Goal: Navigation & Orientation: Understand site structure

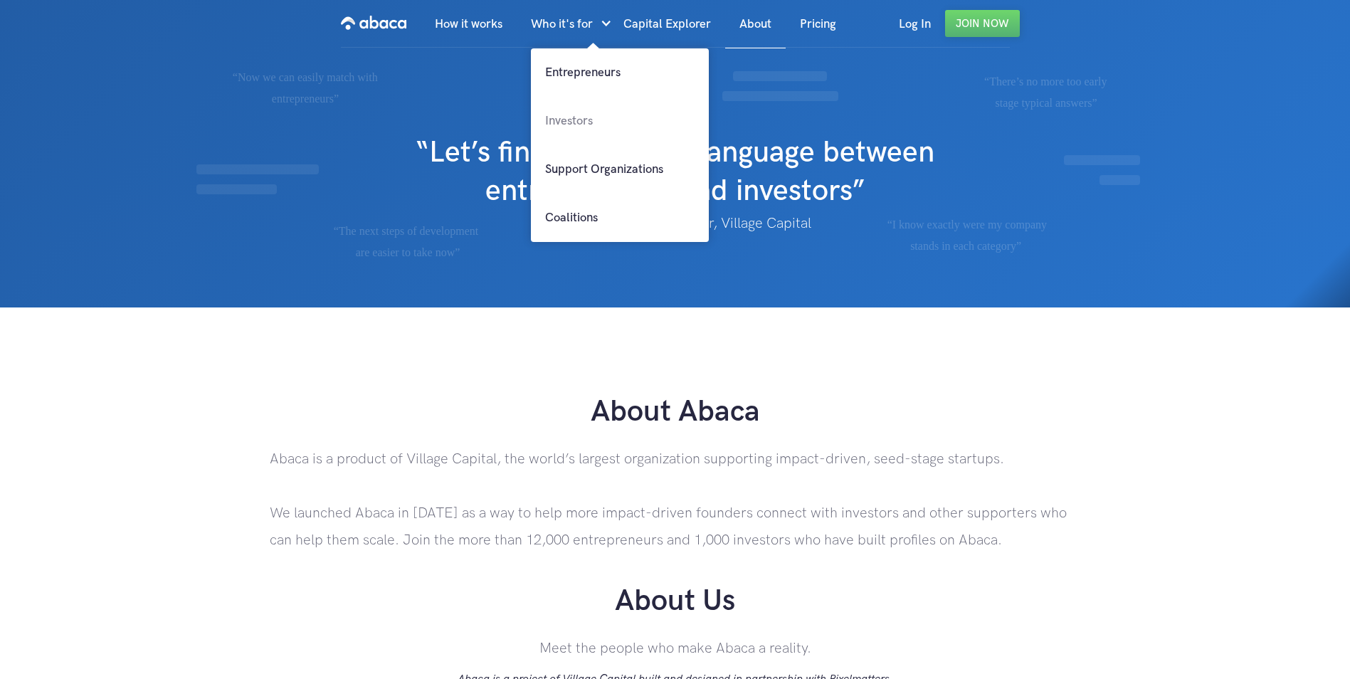
click at [559, 121] on link "Investors" at bounding box center [620, 121] width 178 height 48
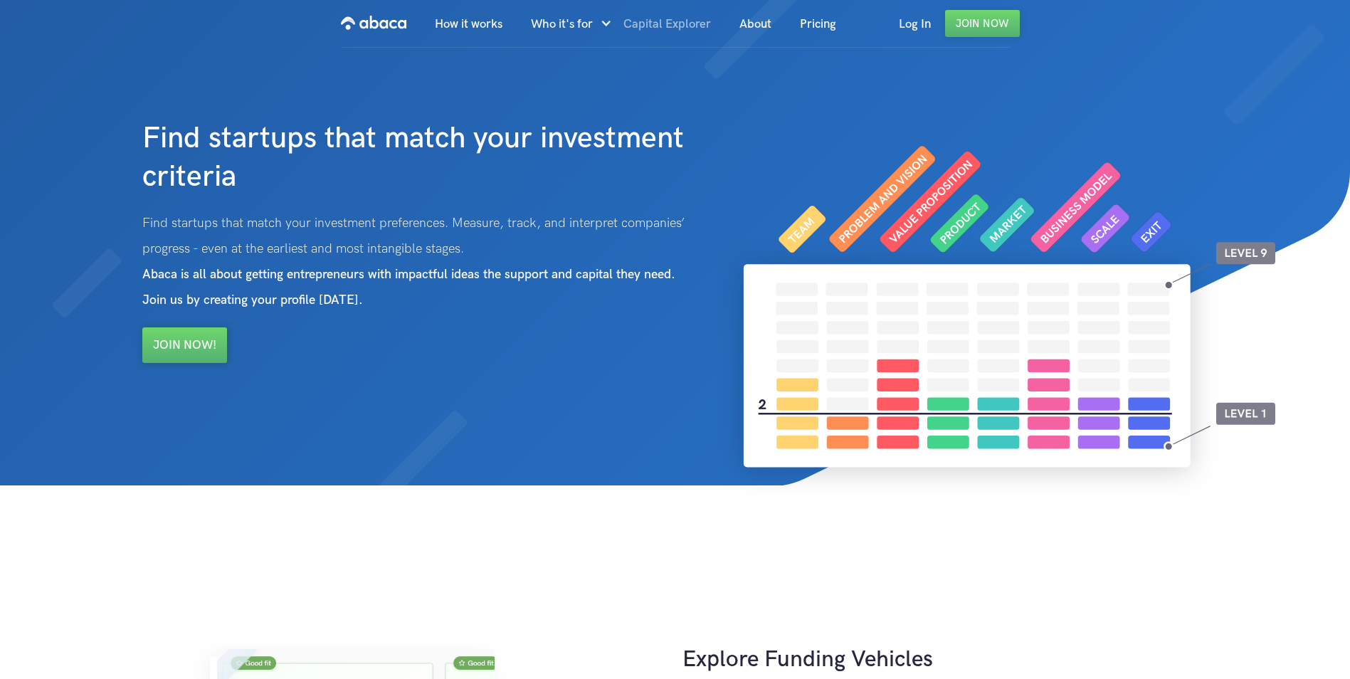
click at [688, 19] on link "Capital Explorer" at bounding box center [667, 24] width 116 height 48
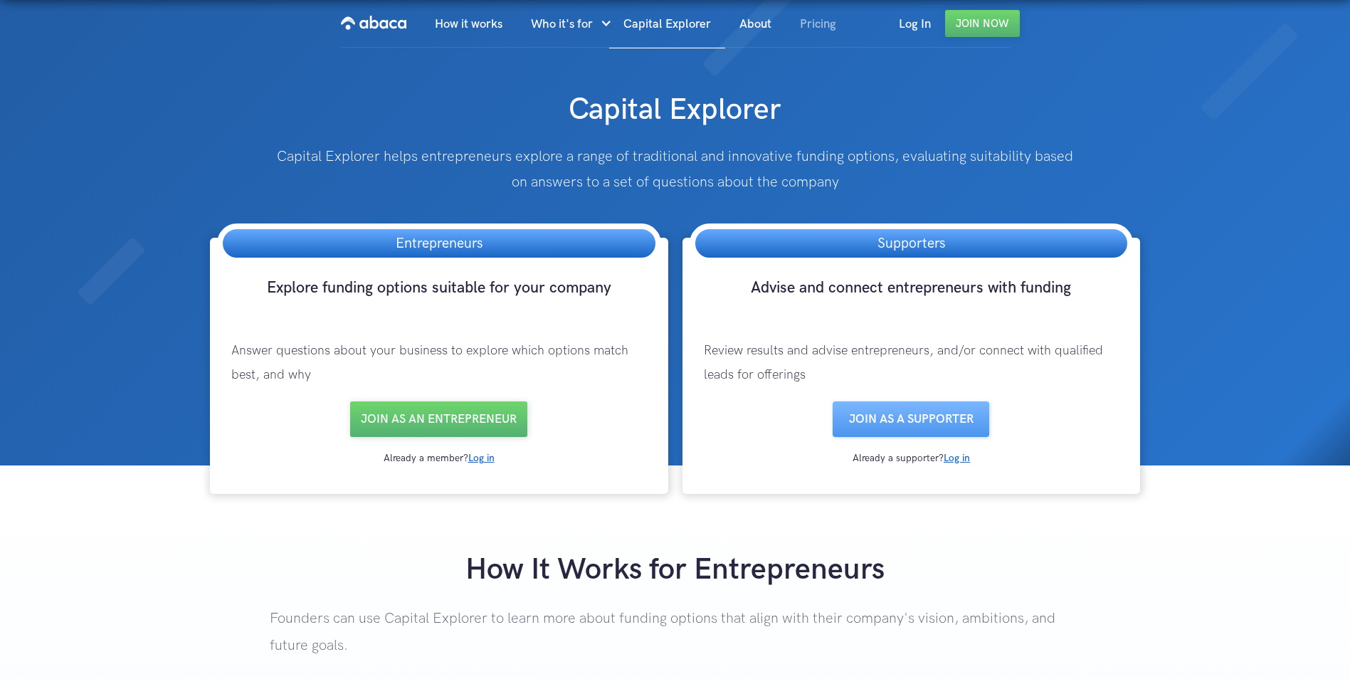
click at [834, 28] on link "Pricing" at bounding box center [818, 24] width 65 height 48
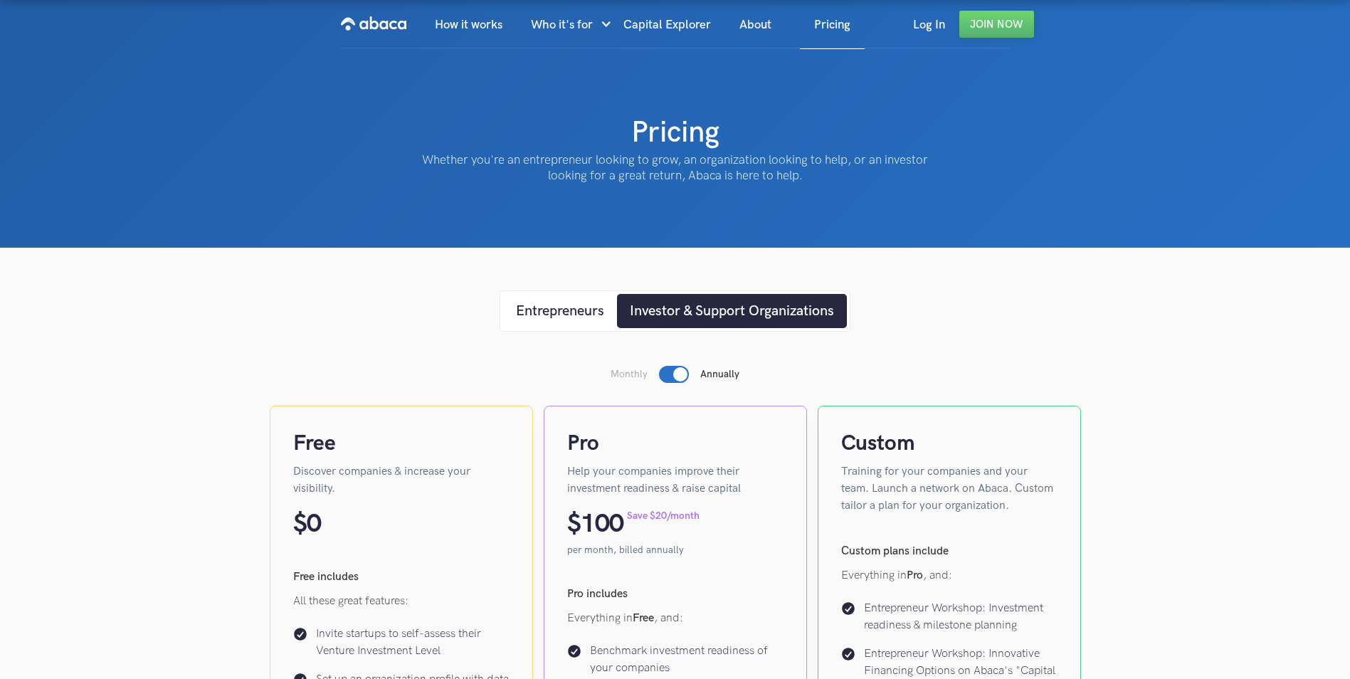
click at [369, 20] on img "home" at bounding box center [373, 23] width 65 height 23
